Goal: Information Seeking & Learning: Learn about a topic

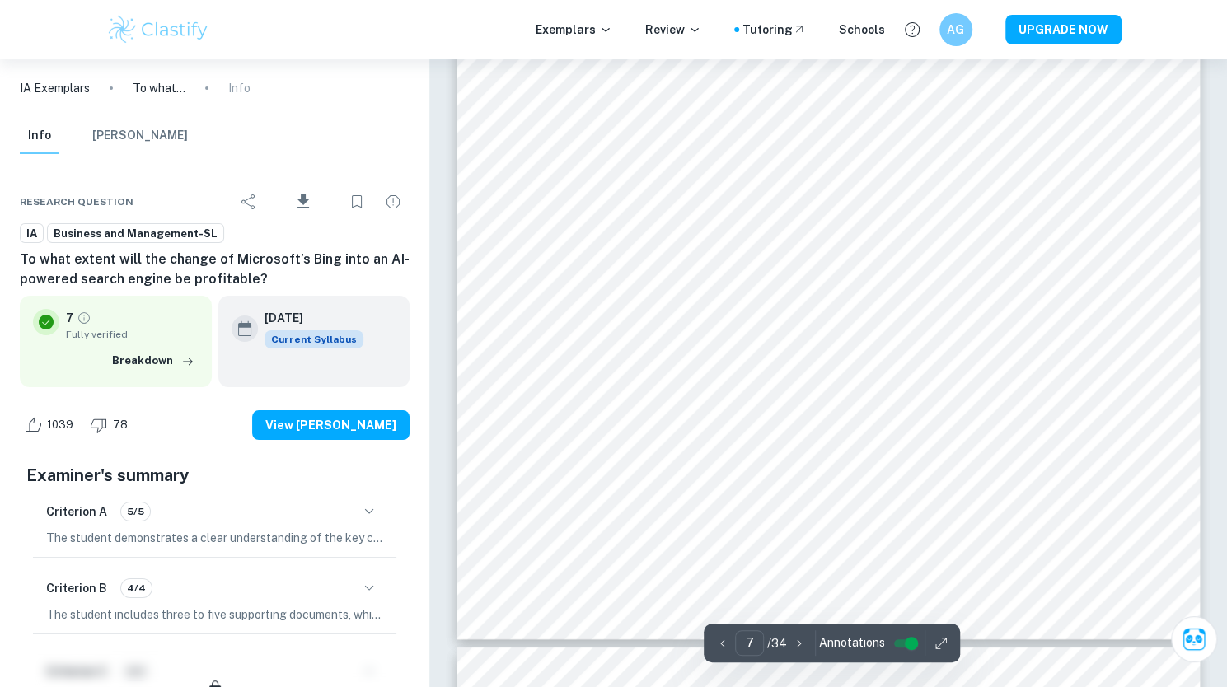
scroll to position [7080, 0]
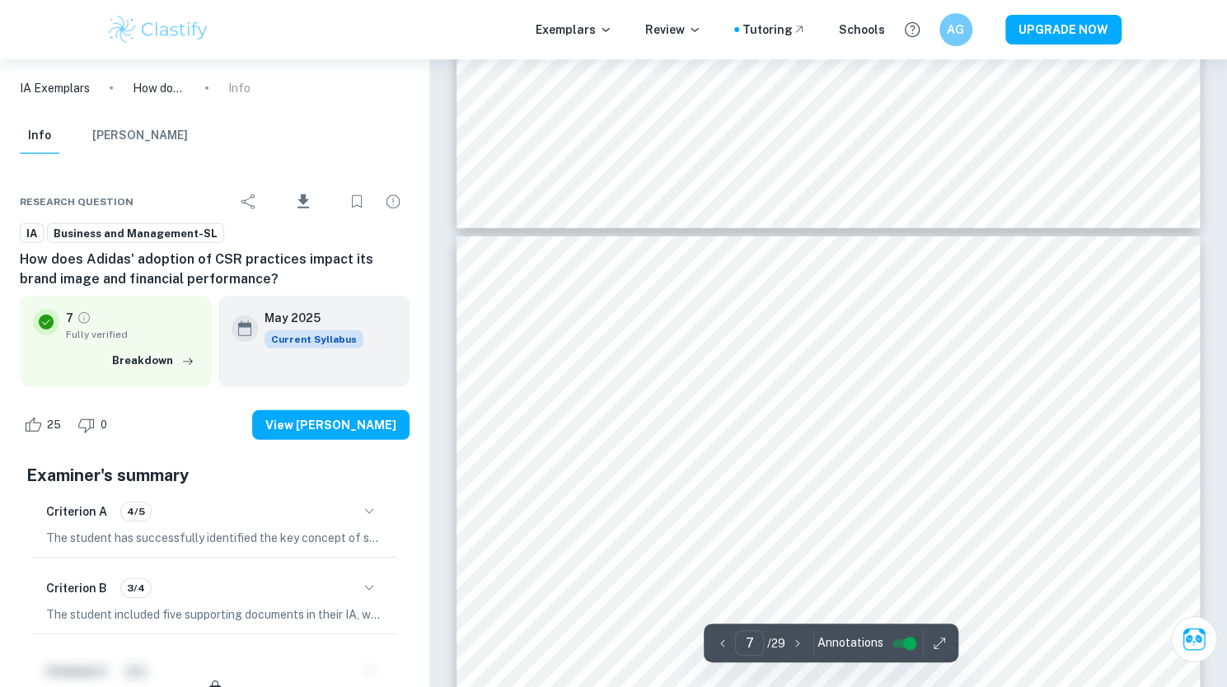
scroll to position [6838, 0]
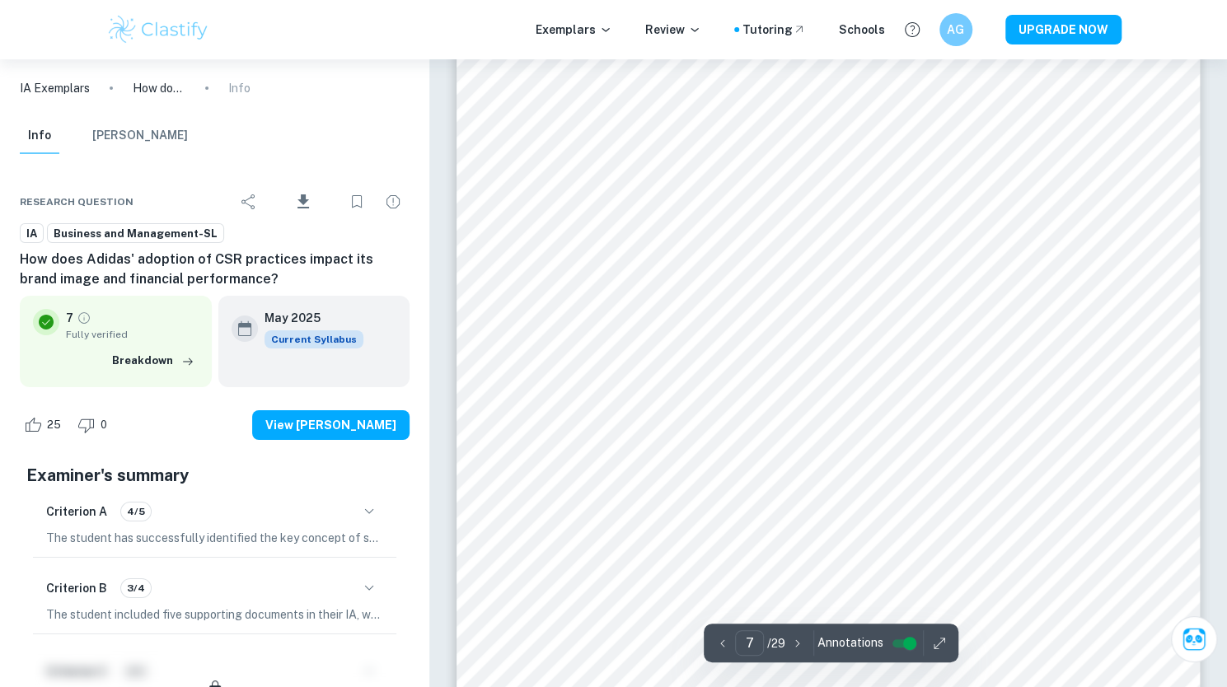
type input "8"
